Goal: Task Accomplishment & Management: Complete application form

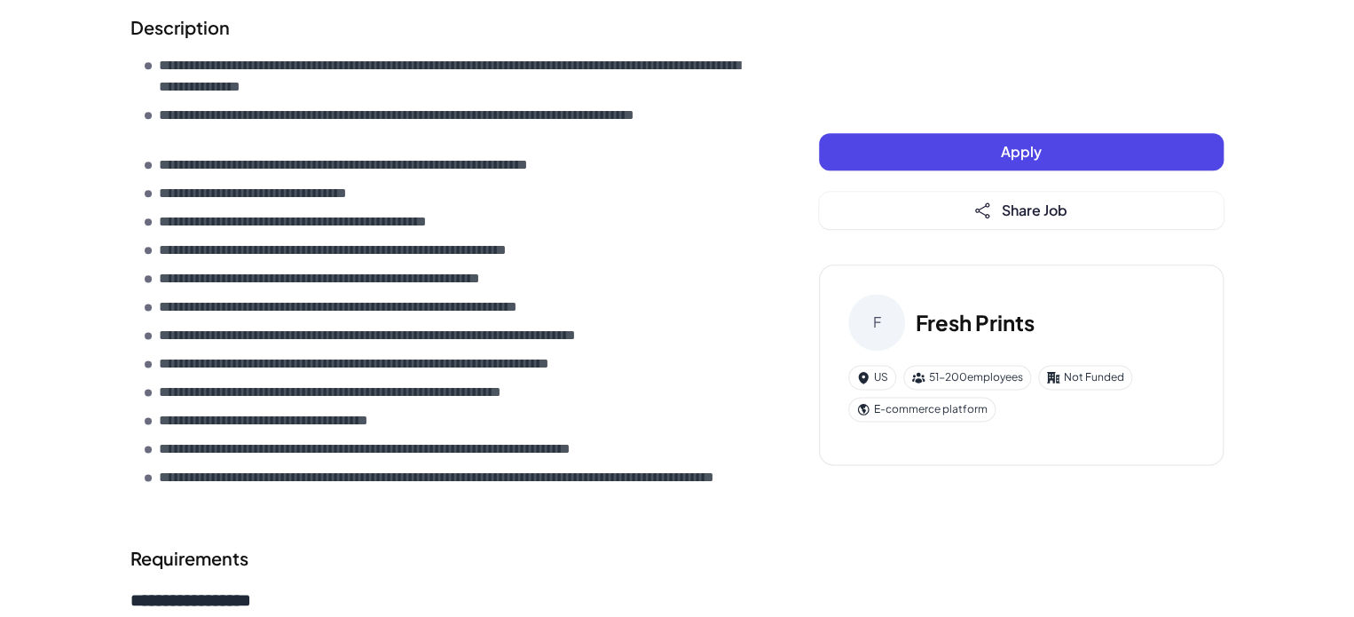
scroll to position [887, 0]
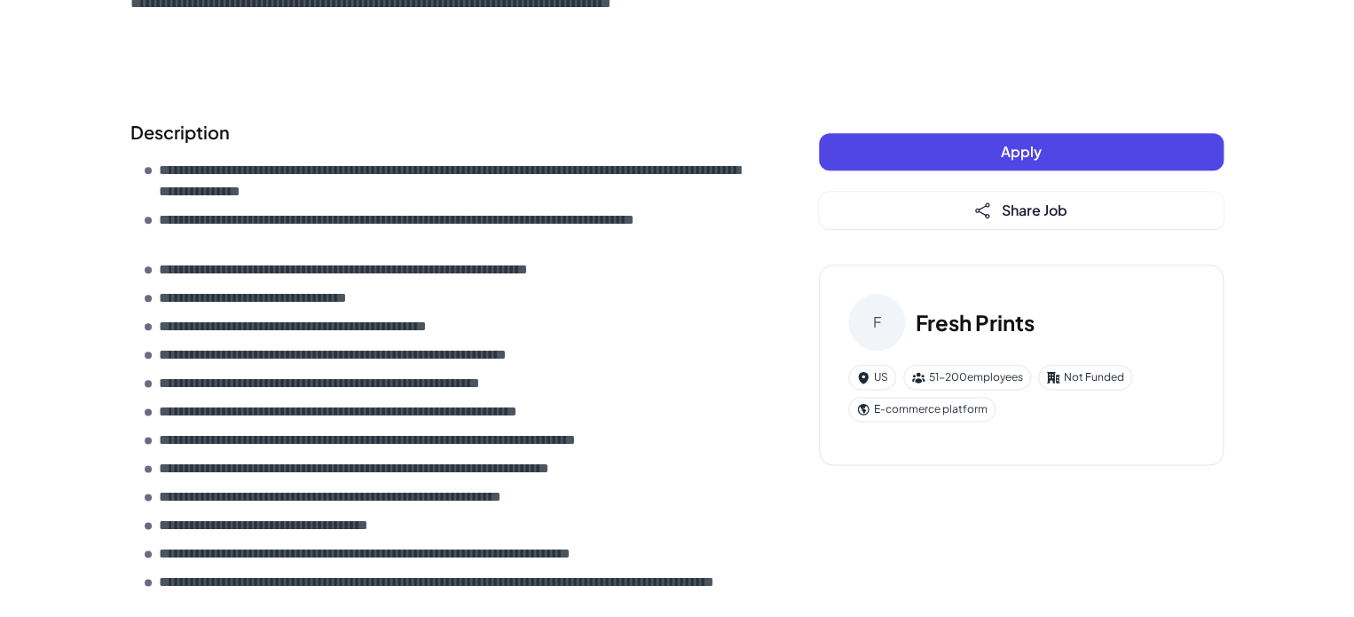
click at [1089, 151] on button "Apply" at bounding box center [1021, 151] width 405 height 37
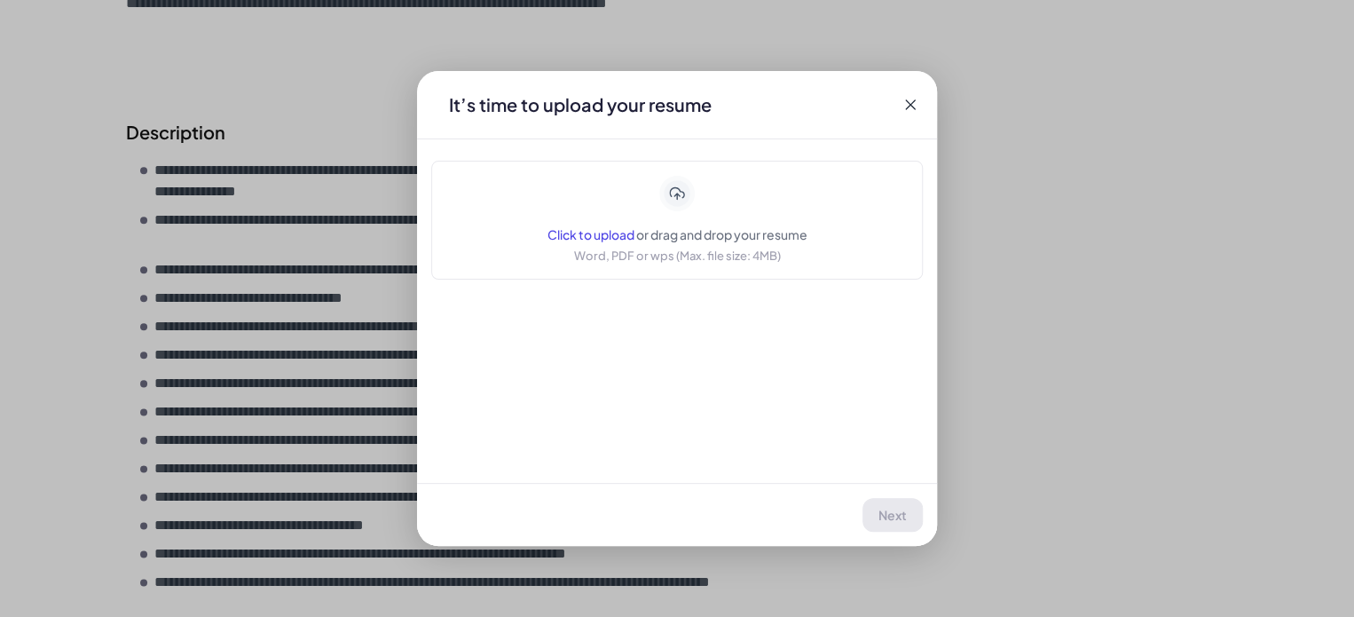
click at [570, 237] on span "Click to upload" at bounding box center [590, 234] width 87 height 16
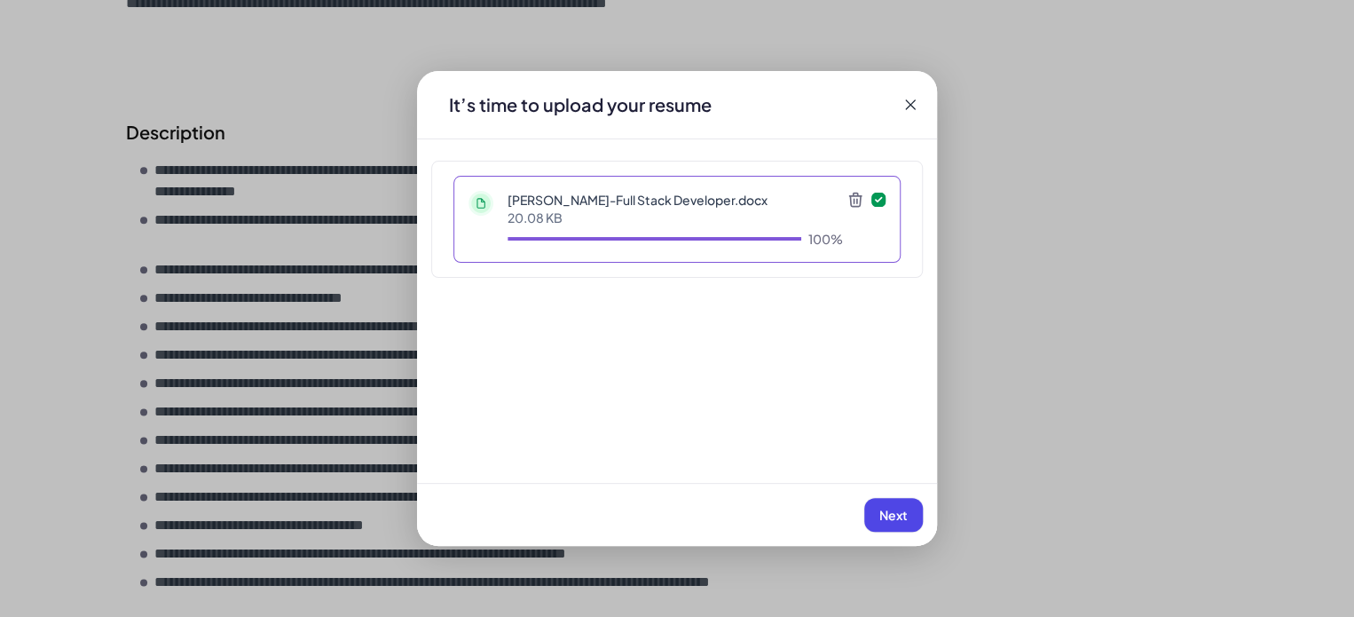
click at [883, 518] on span "Next" at bounding box center [893, 515] width 28 height 16
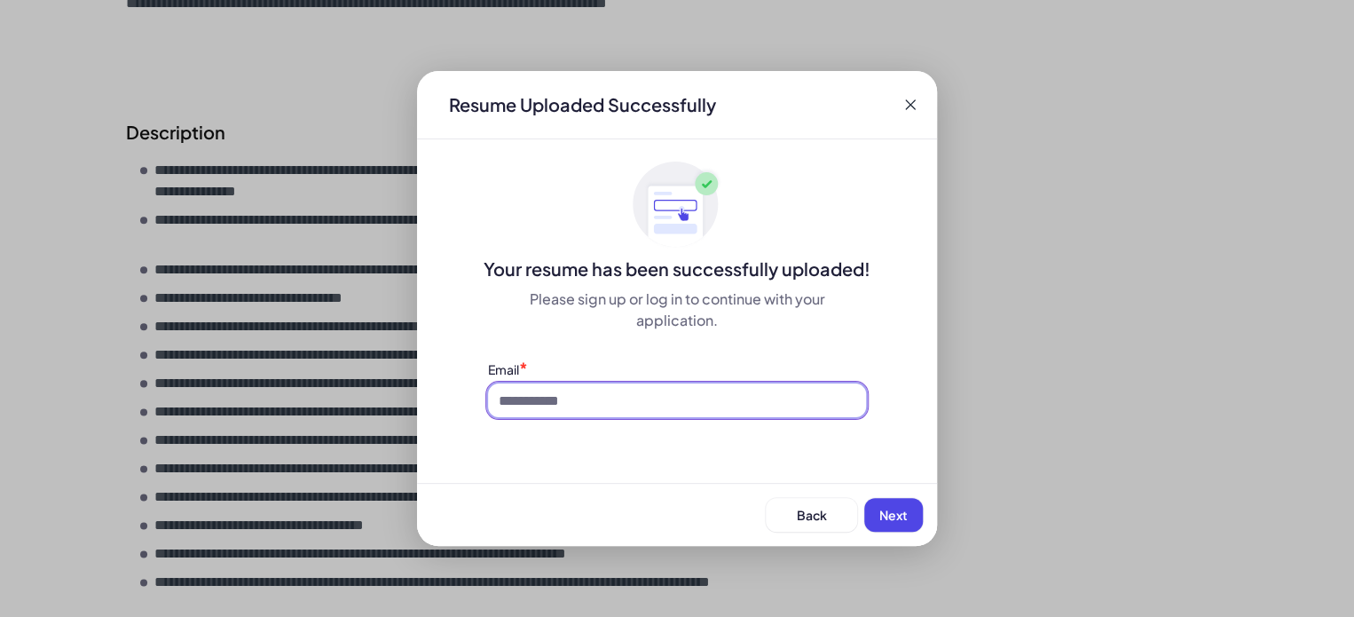
click at [640, 396] on input at bounding box center [677, 400] width 378 height 34
type input "**********"
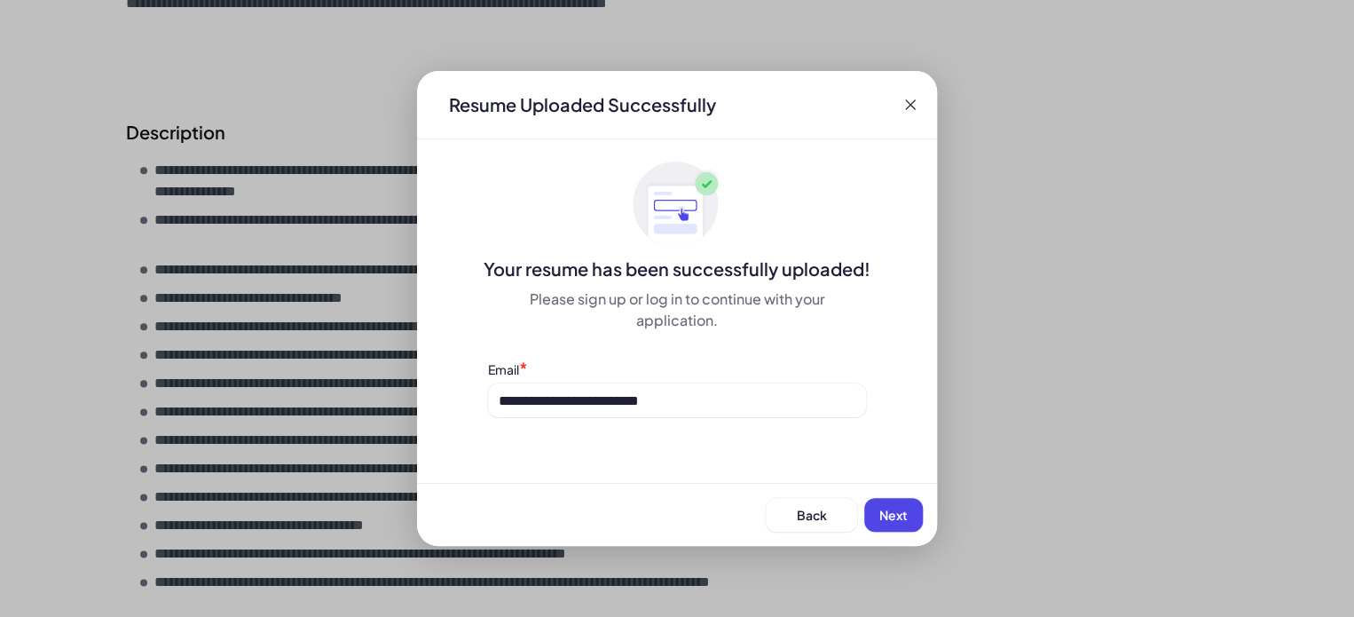
click at [886, 516] on span "Next" at bounding box center [893, 515] width 28 height 16
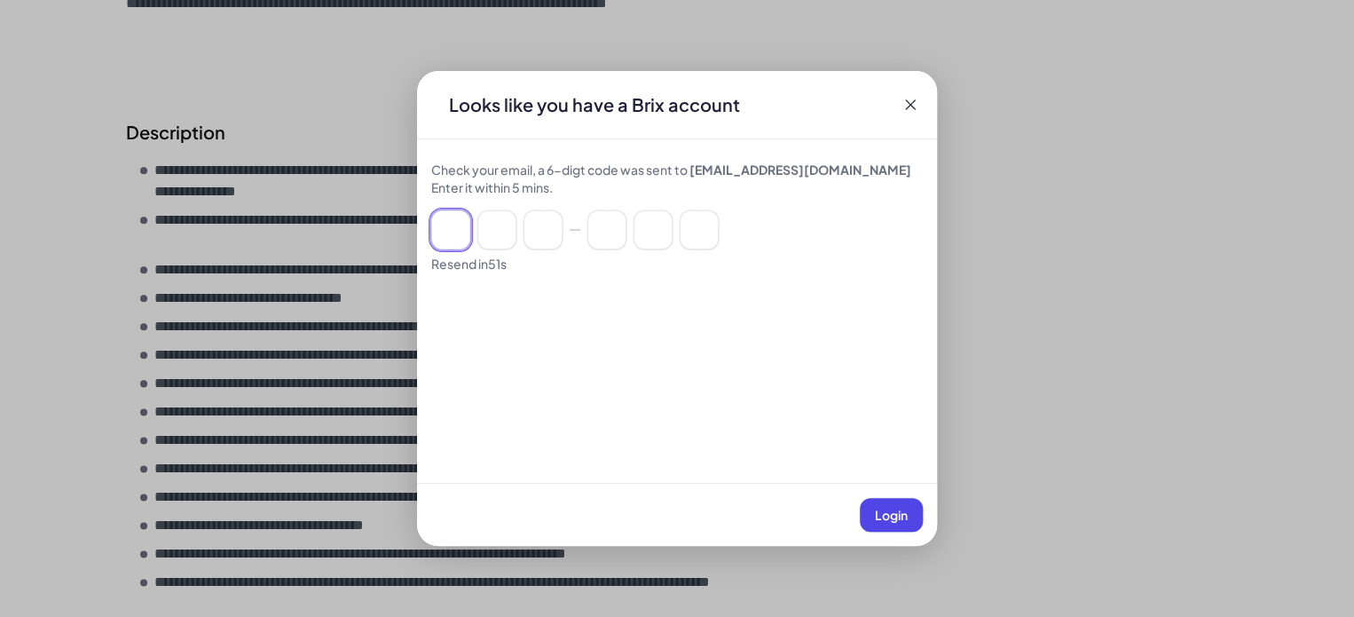
click at [453, 237] on input at bounding box center [450, 229] width 39 height 39
paste input "******"
type input "*"
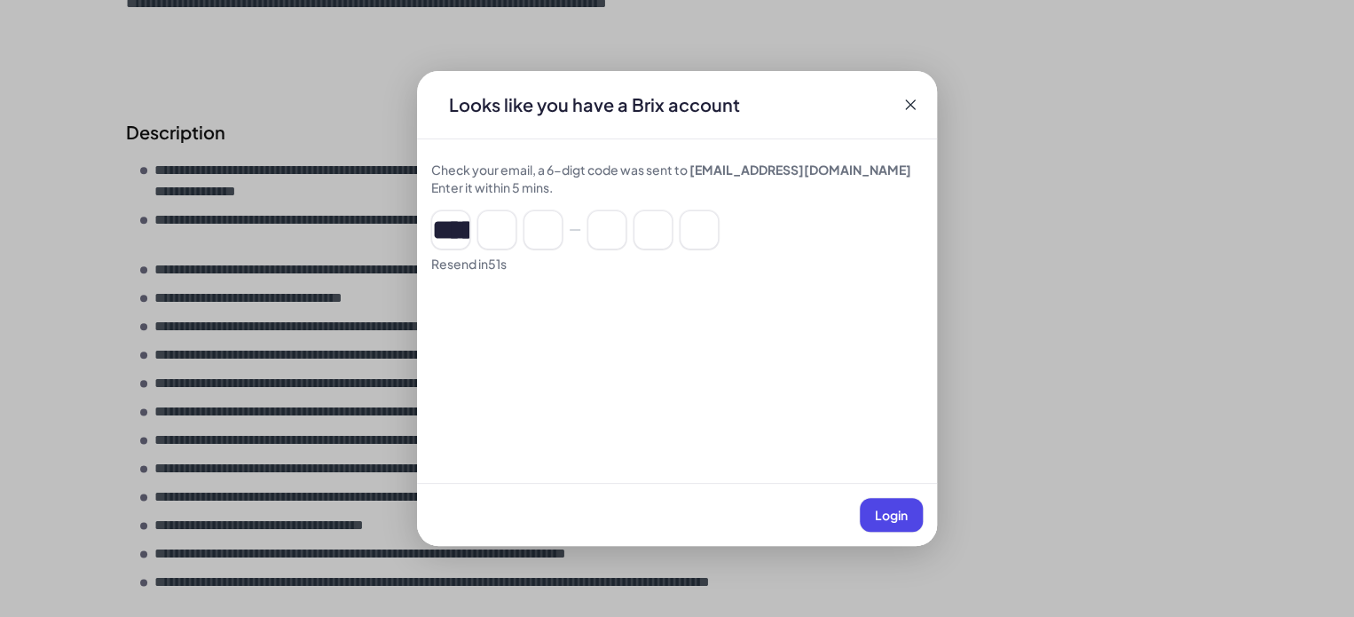
type input "*"
click at [893, 525] on button "Login" at bounding box center [891, 515] width 63 height 34
